Goal: Obtain resource: Download file/media

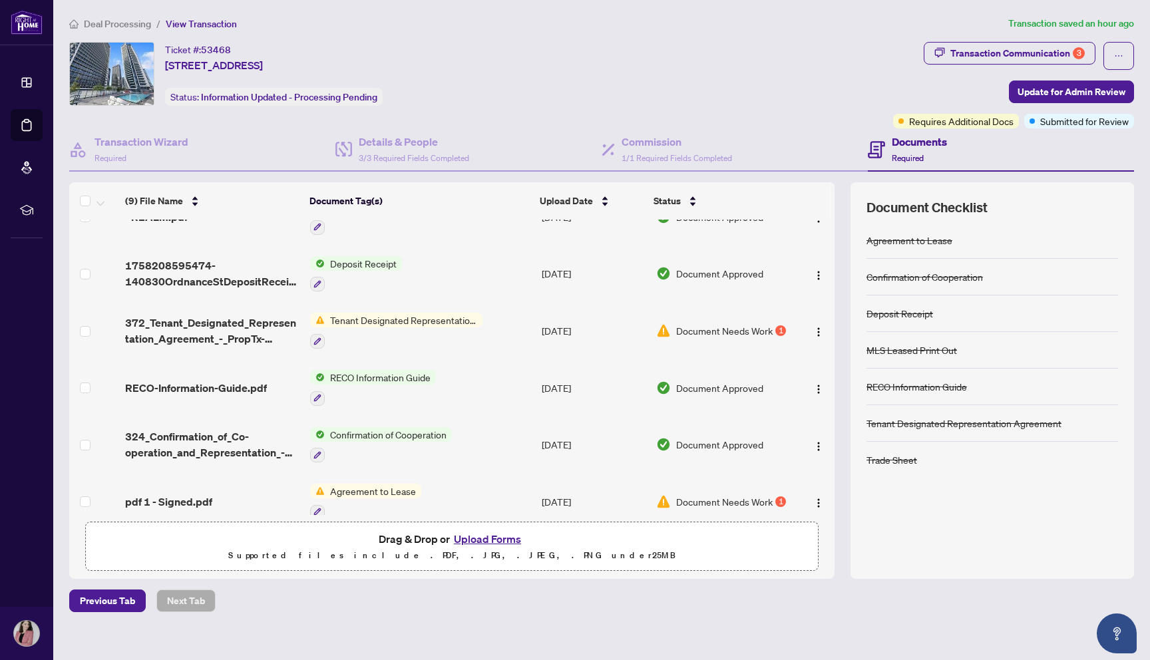
scroll to position [198, 0]
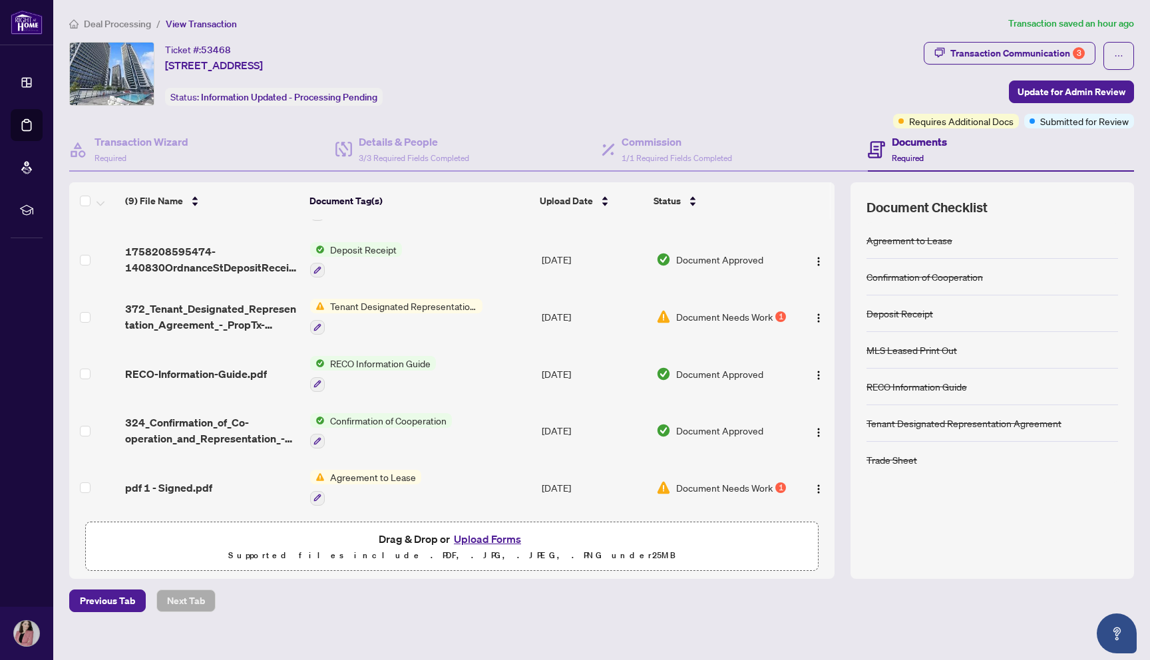
click at [773, 313] on div "Document Needs Work 1" at bounding box center [722, 316] width 132 height 15
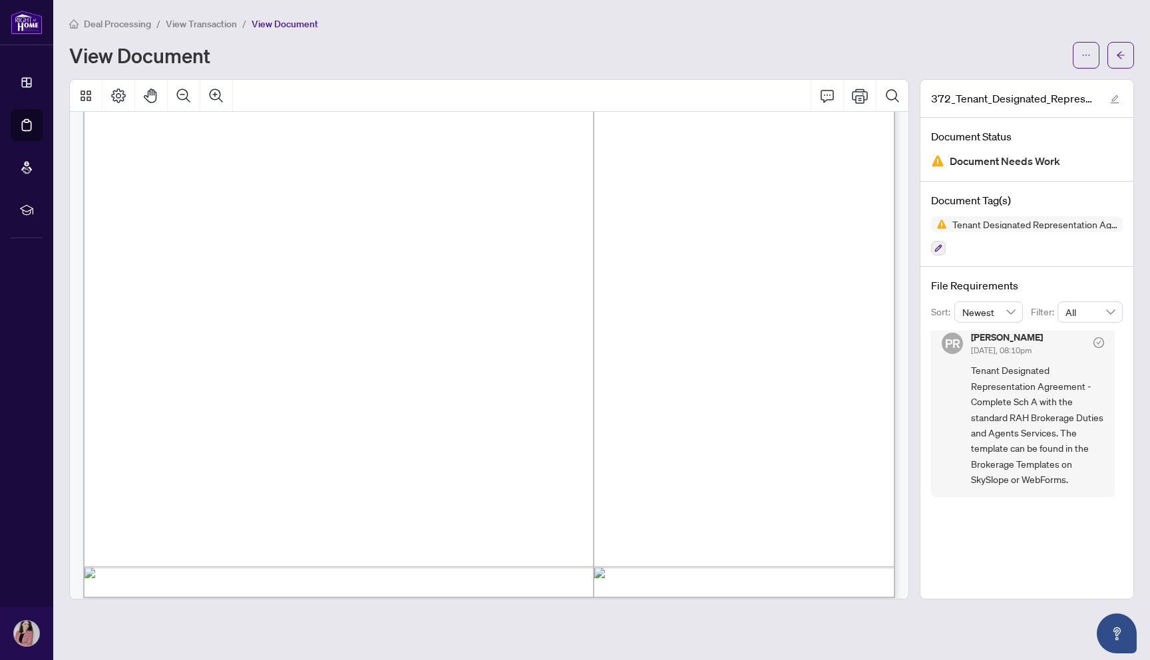
scroll to position [3822, 0]
click at [1060, 434] on span "Tenant Designated Representation Agreement - Complete Sch A with the standard R…" at bounding box center [1037, 425] width 133 height 124
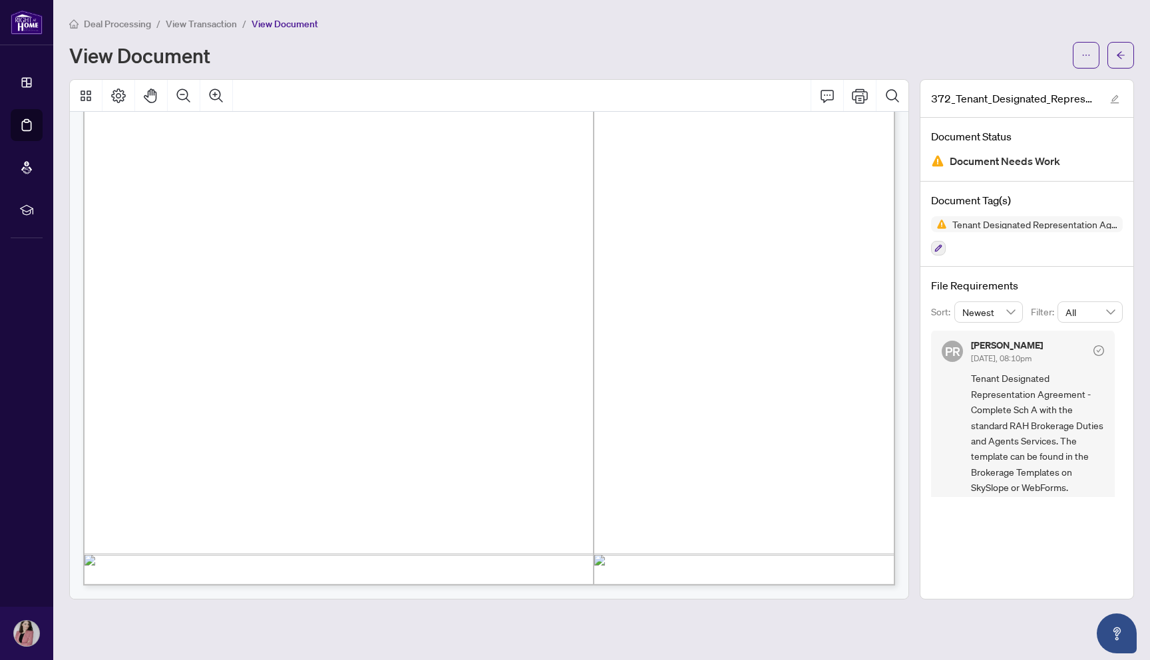
scroll to position [9, 0]
click at [1035, 160] on span "Document Needs Work" at bounding box center [1005, 161] width 110 height 18
click at [1118, 65] on span "button" at bounding box center [1120, 55] width 9 height 21
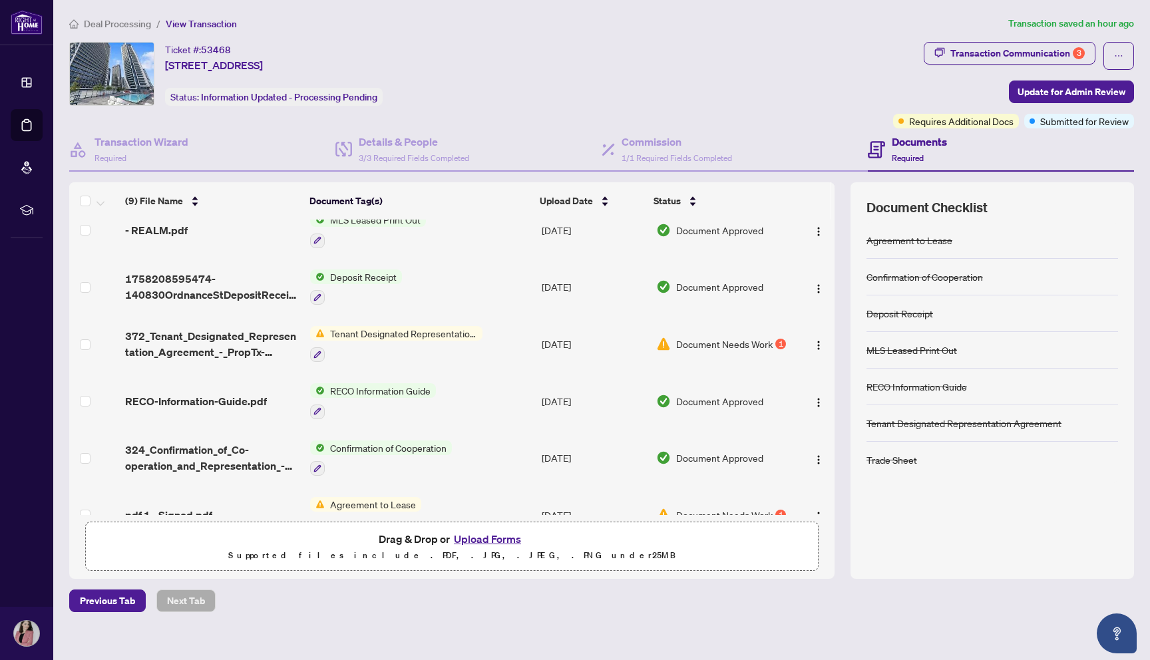
scroll to position [198, 0]
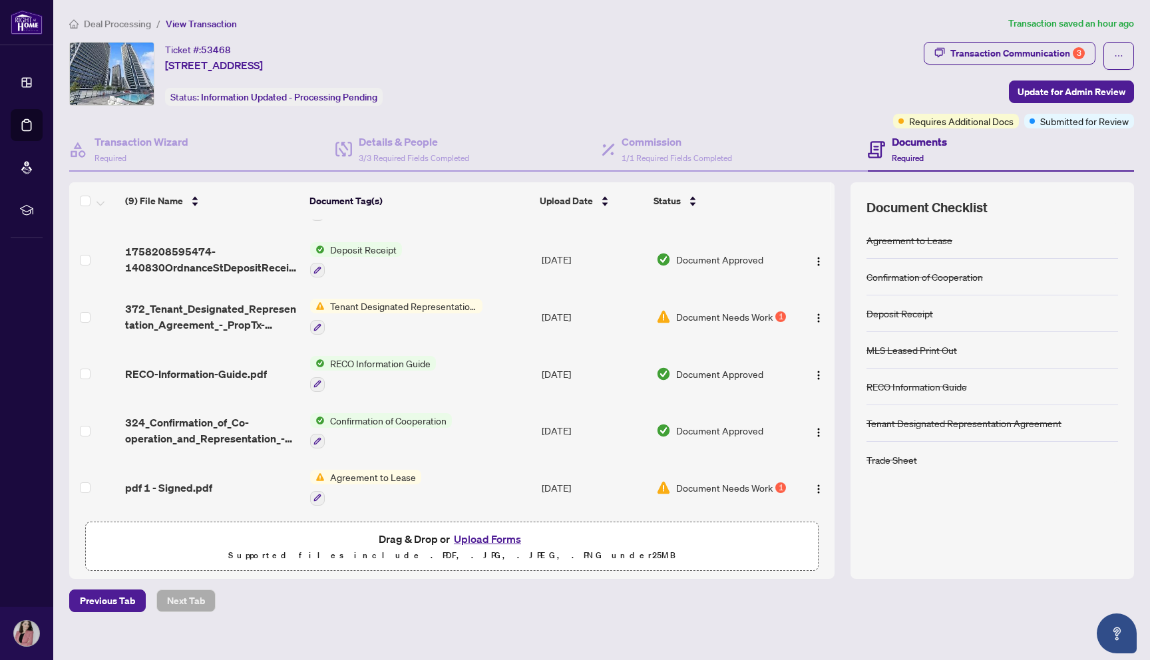
click at [783, 482] on div "1" at bounding box center [780, 487] width 11 height 11
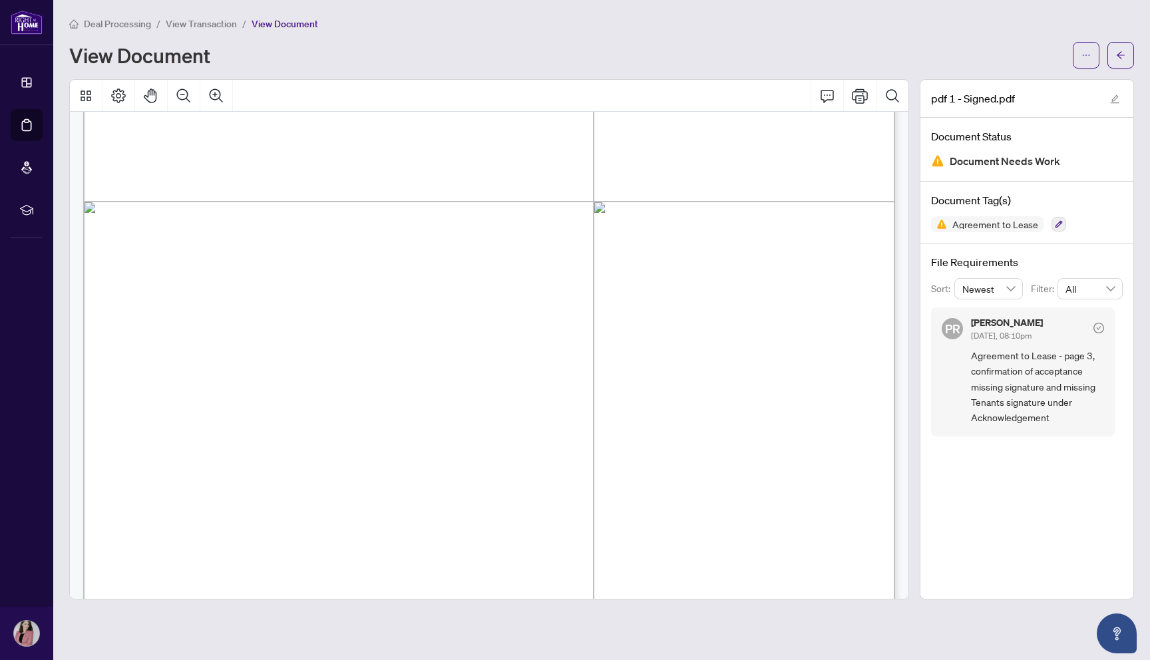
scroll to position [2591, 0]
click at [1127, 53] on button "button" at bounding box center [1120, 55] width 27 height 27
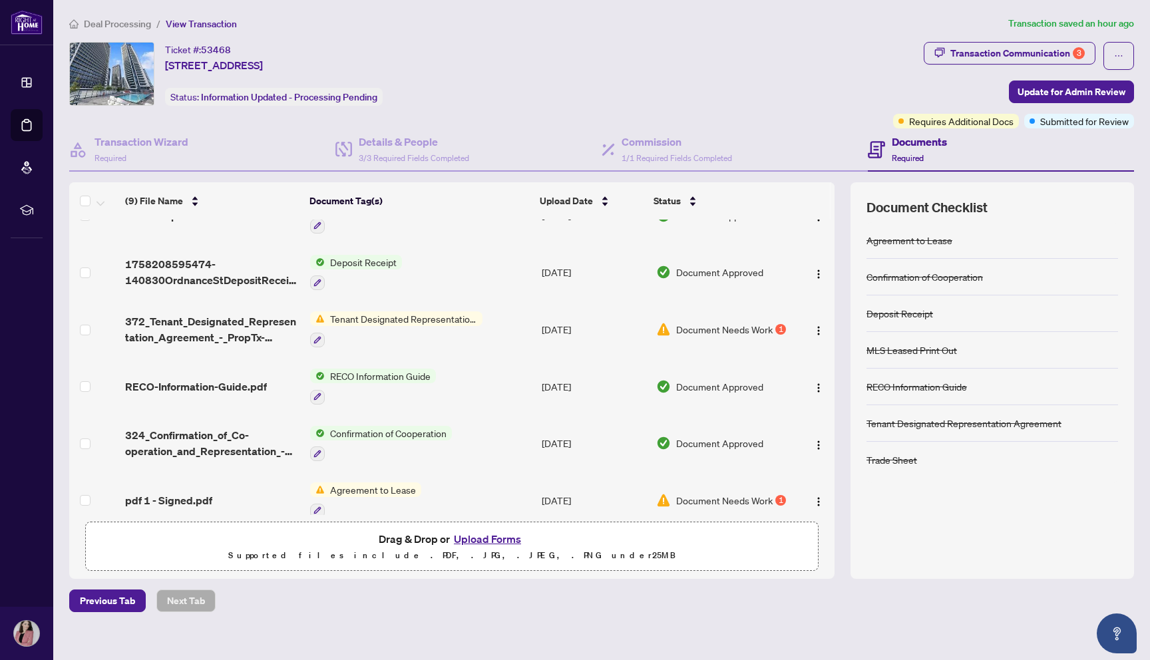
scroll to position [198, 0]
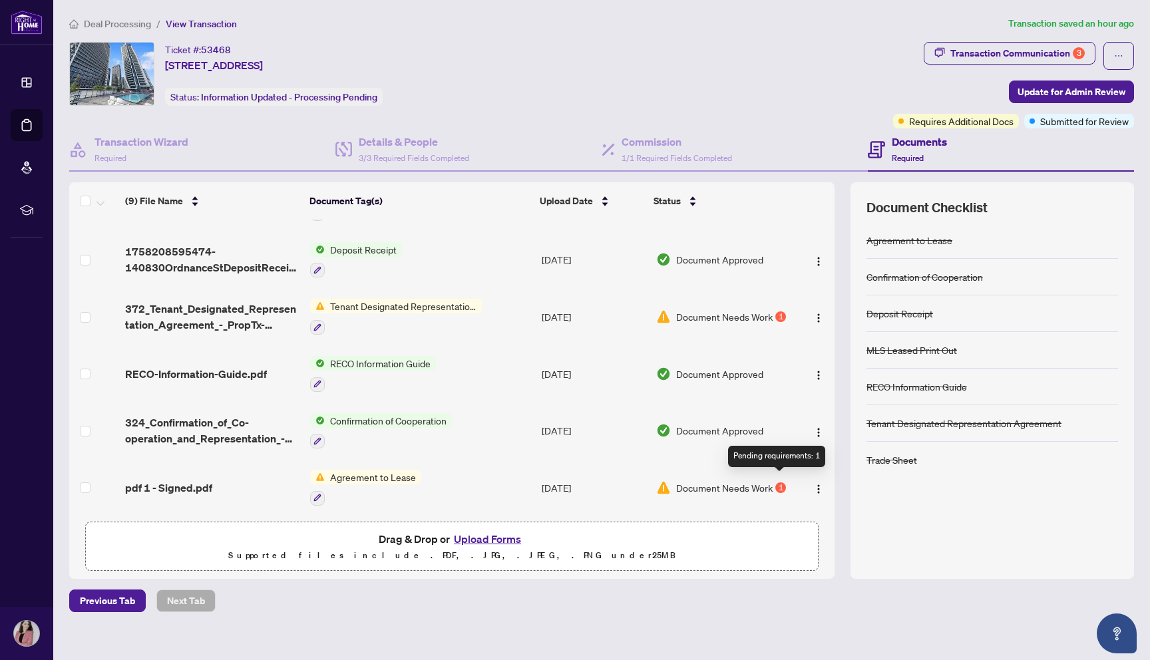
click at [779, 482] on div "1" at bounding box center [780, 487] width 11 height 11
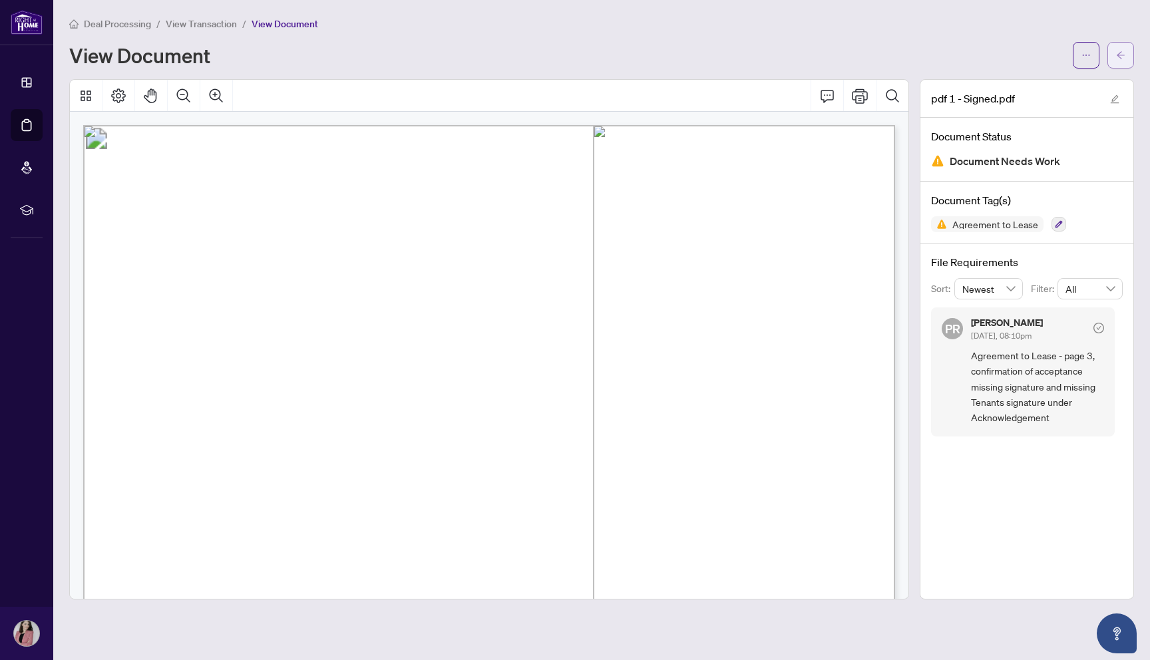
click at [1121, 54] on icon "arrow-left" at bounding box center [1121, 54] width 8 height 7
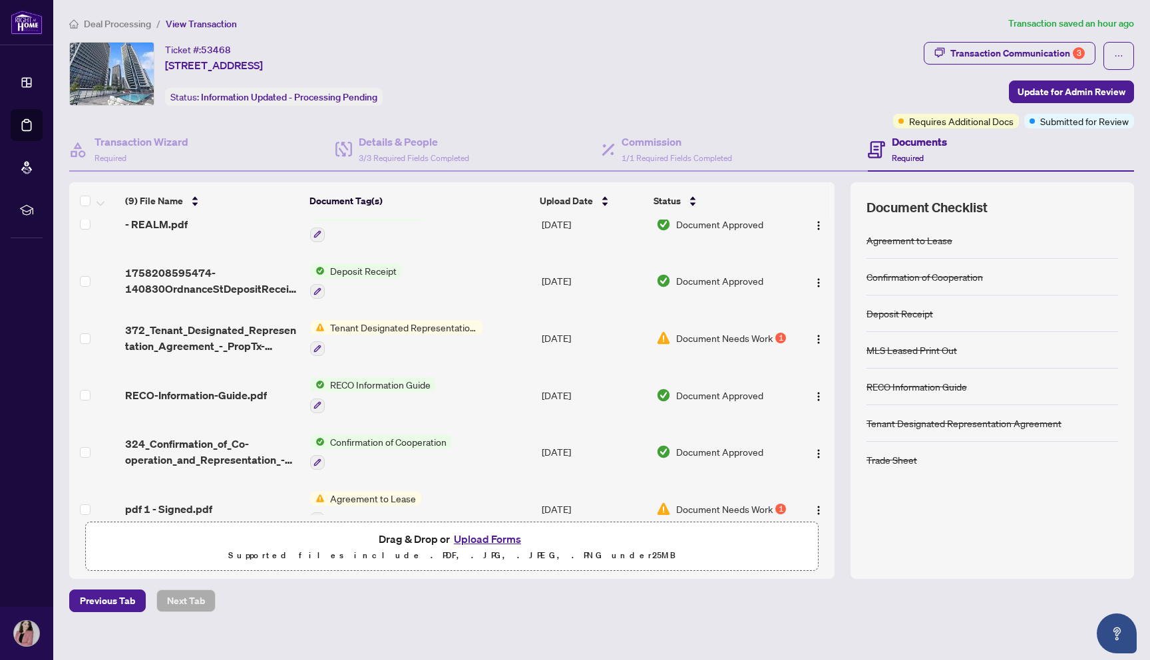
scroll to position [198, 0]
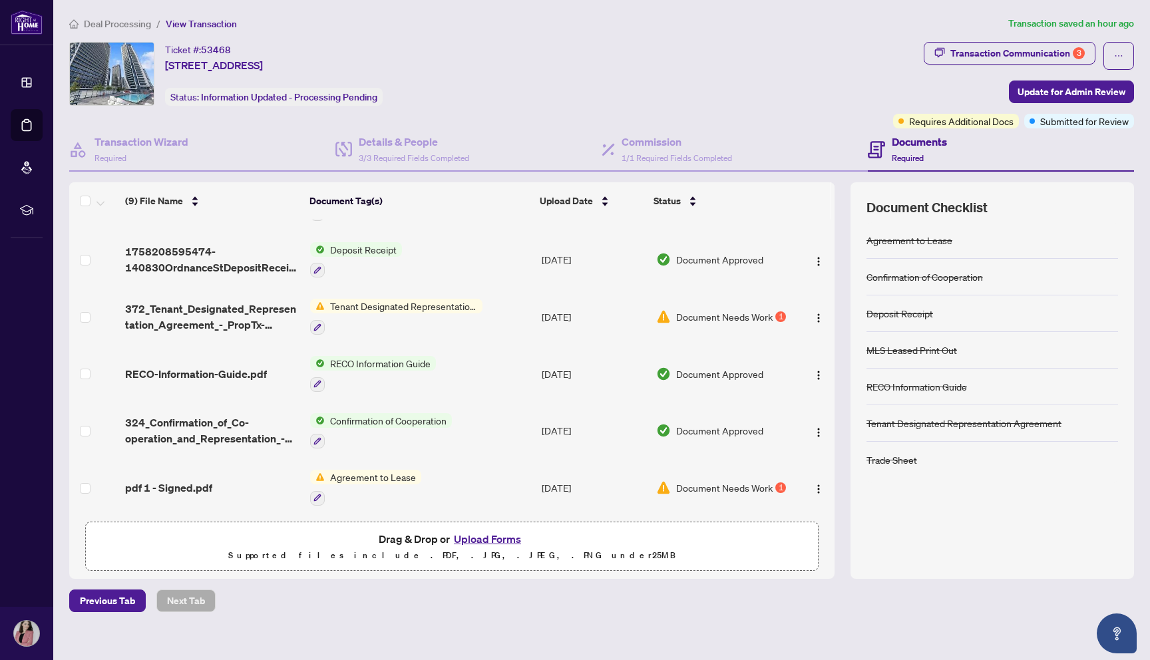
click at [778, 315] on div "1" at bounding box center [780, 316] width 11 height 11
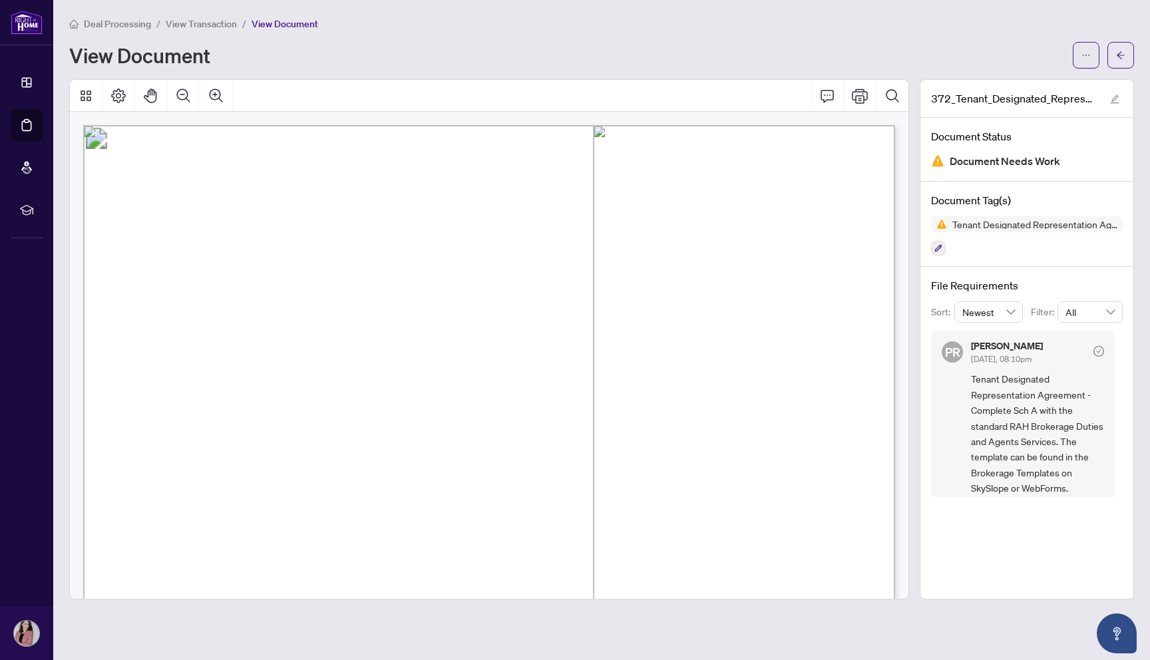
scroll to position [9, 0]
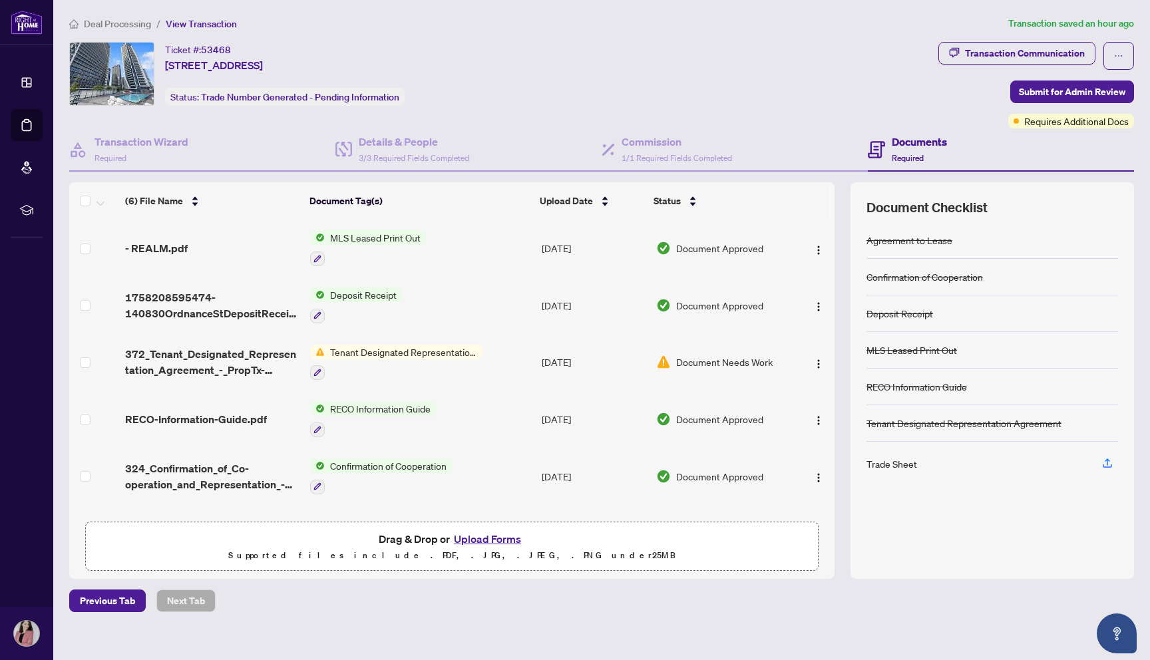
scroll to position [48, 0]
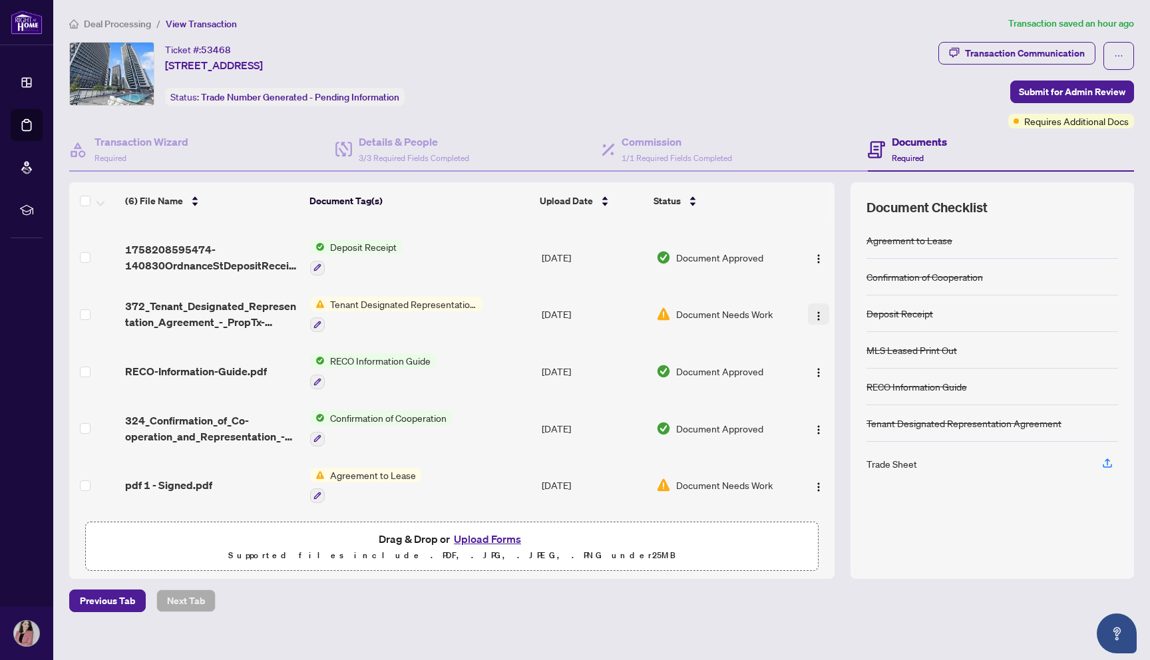
click at [813, 312] on img "button" at bounding box center [818, 316] width 11 height 11
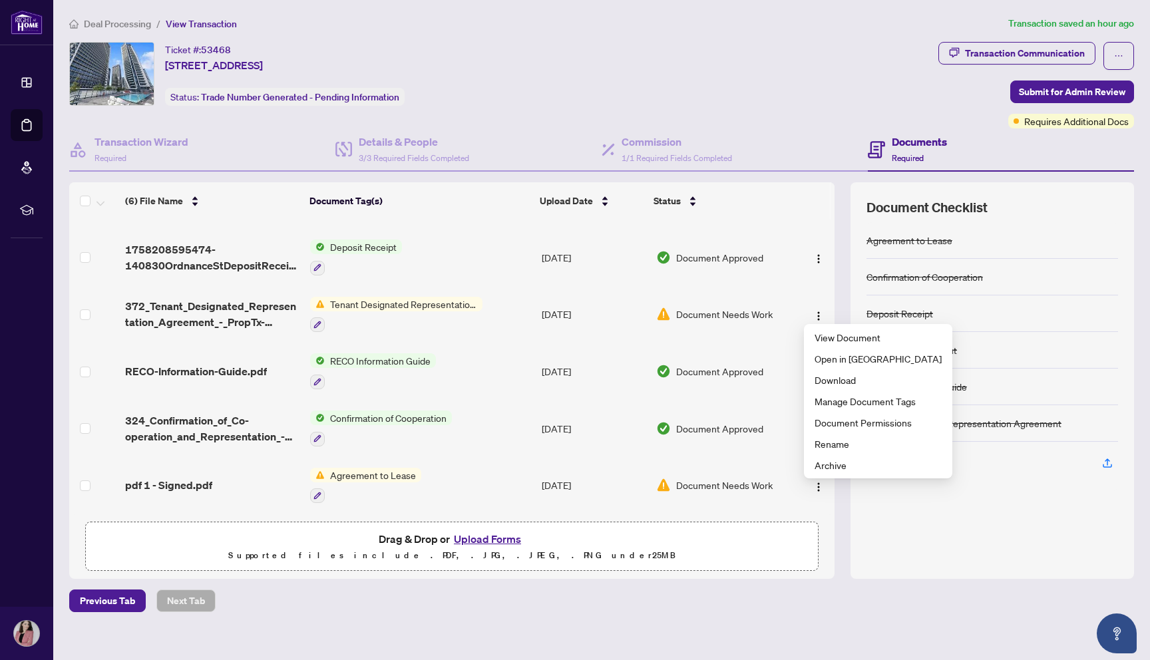
click at [369, 301] on span "Tenant Designated Representation Agreement" at bounding box center [404, 304] width 158 height 15
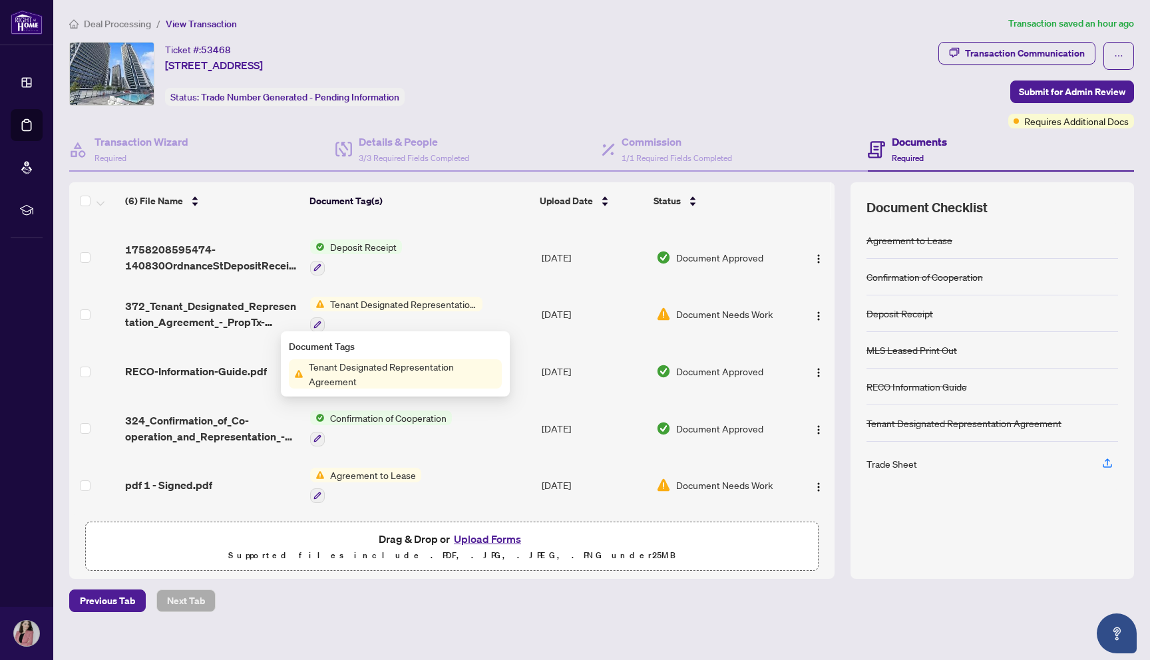
click at [384, 372] on span "Tenant Designated Representation Agreement" at bounding box center [402, 373] width 198 height 29
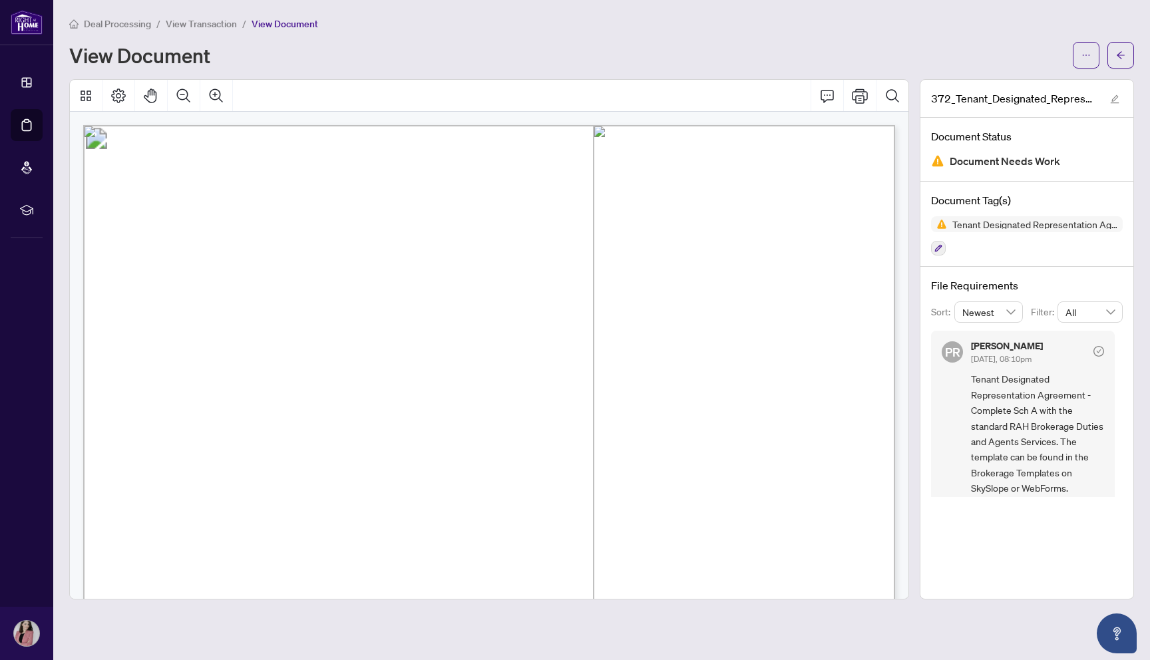
scroll to position [9, 0]
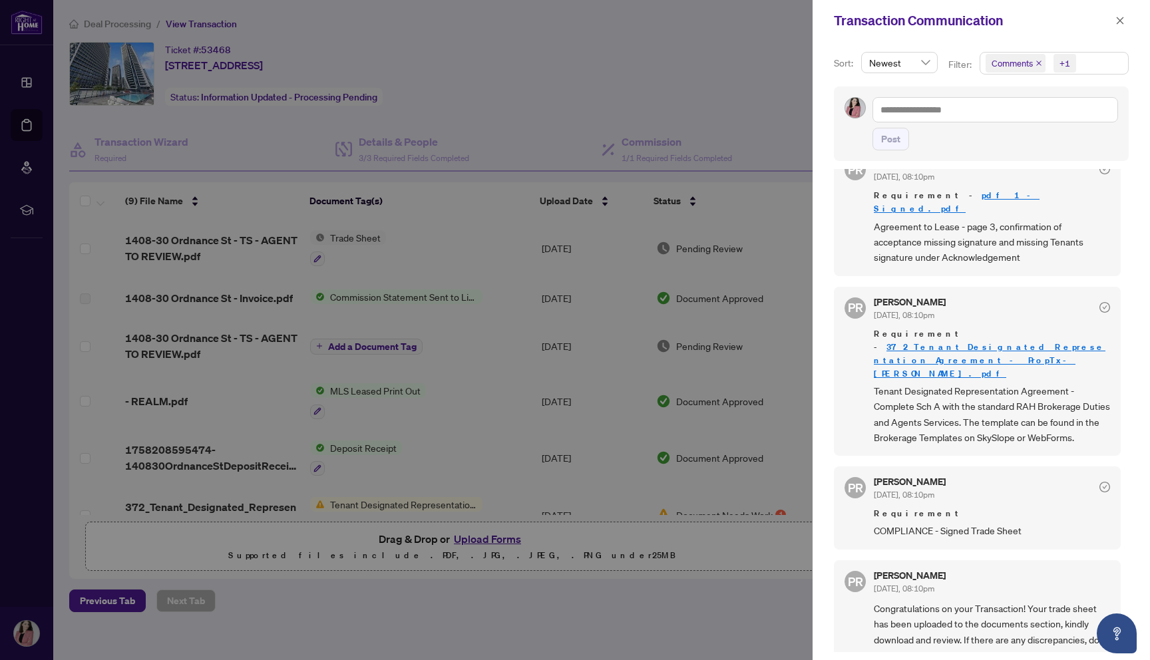
scroll to position [25, 0]
click at [985, 345] on link "372_Tenant_Designated_Representation_Agreement_-_PropTx-[PERSON_NAME].pdf" at bounding box center [990, 364] width 232 height 38
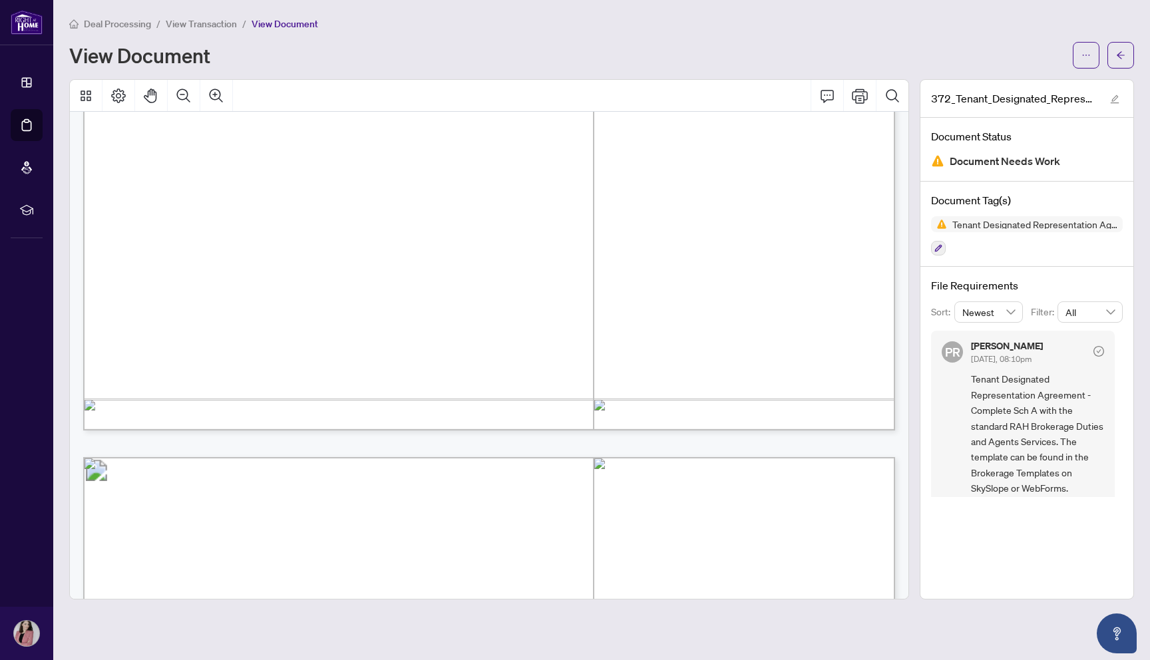
scroll to position [2905, 0]
